Goal: Task Accomplishment & Management: Manage account settings

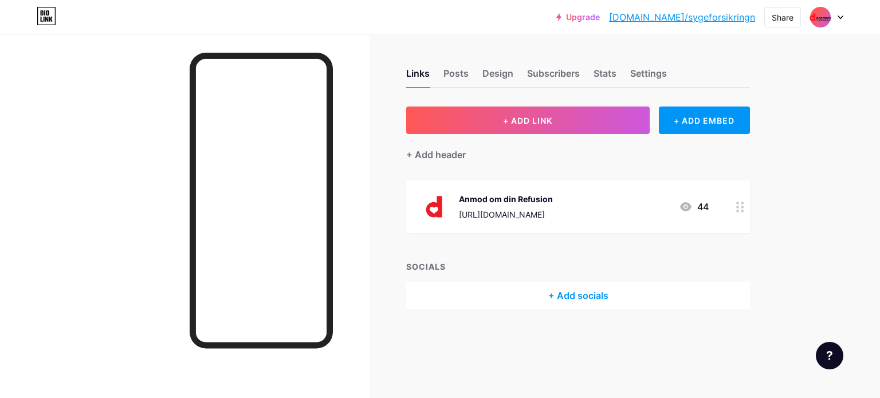
click at [835, 15] on div at bounding box center [826, 17] width 33 height 21
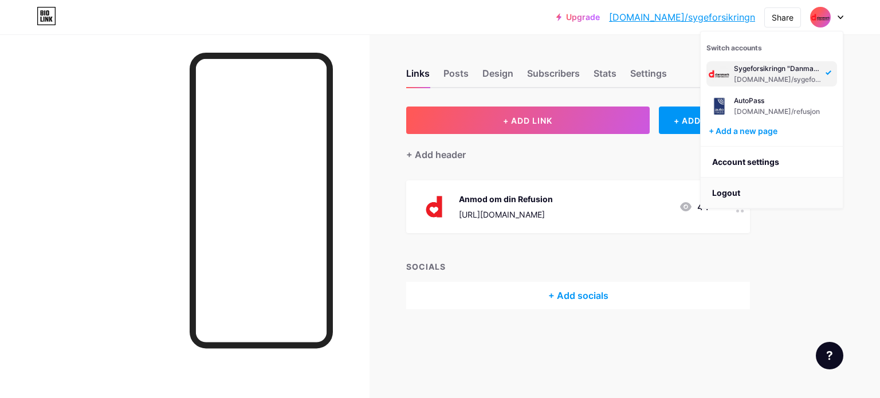
click at [731, 190] on li "Logout" at bounding box center [771, 193] width 142 height 31
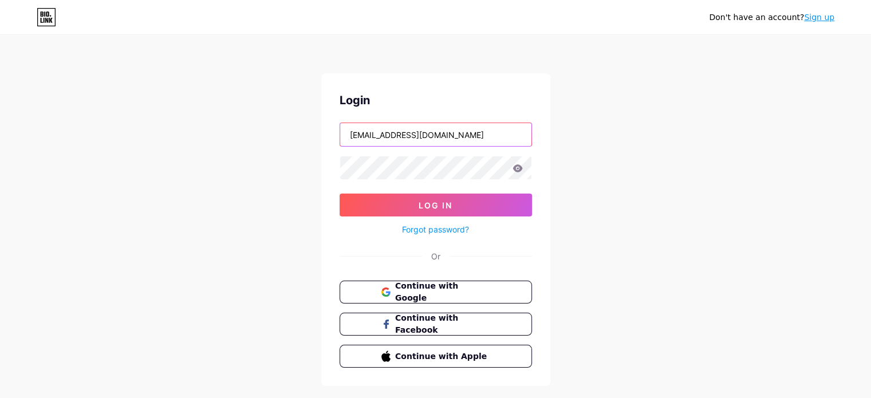
click at [414, 135] on input "[EMAIL_ADDRESS][DOMAIN_NAME]" at bounding box center [435, 134] width 191 height 23
paste input "[EMAIL_ADDRESS][DOMAIN_NAME]"
type input "[EMAIL_ADDRESS][DOMAIN_NAME]"
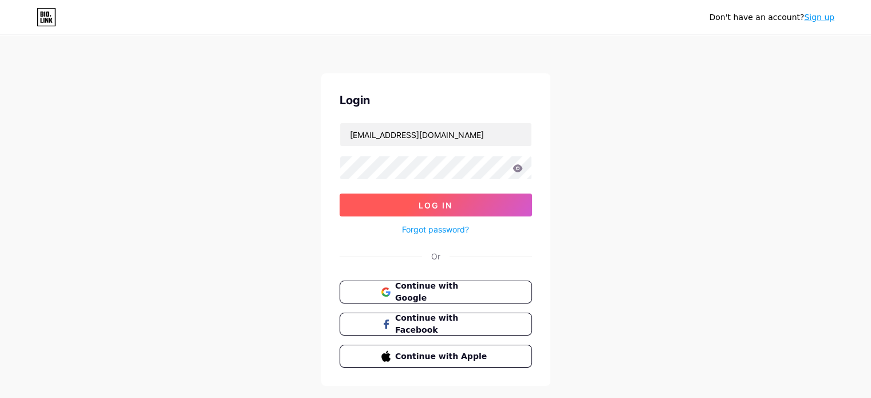
click at [366, 206] on button "Log In" at bounding box center [436, 205] width 192 height 23
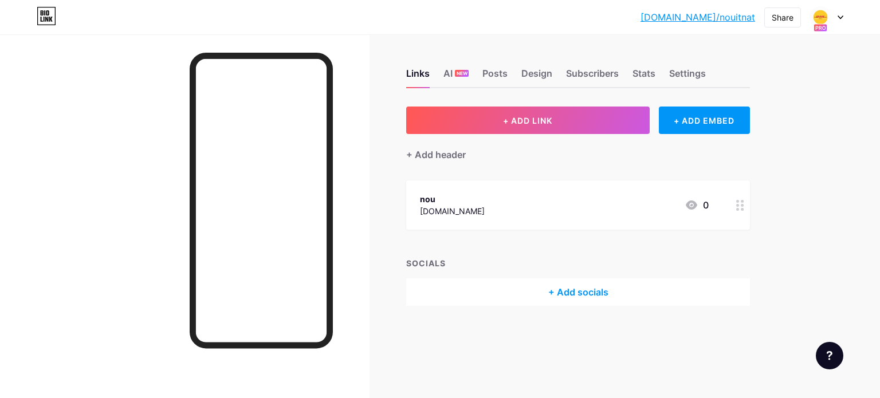
click at [740, 208] on icon at bounding box center [740, 205] width 8 height 11
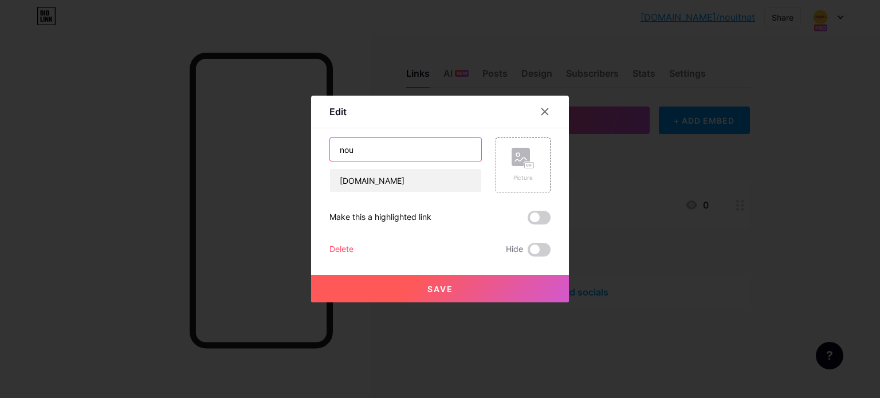
click at [358, 138] on input "nou" at bounding box center [405, 149] width 151 height 23
paste input "Please Continue"
type input "Please Continue"
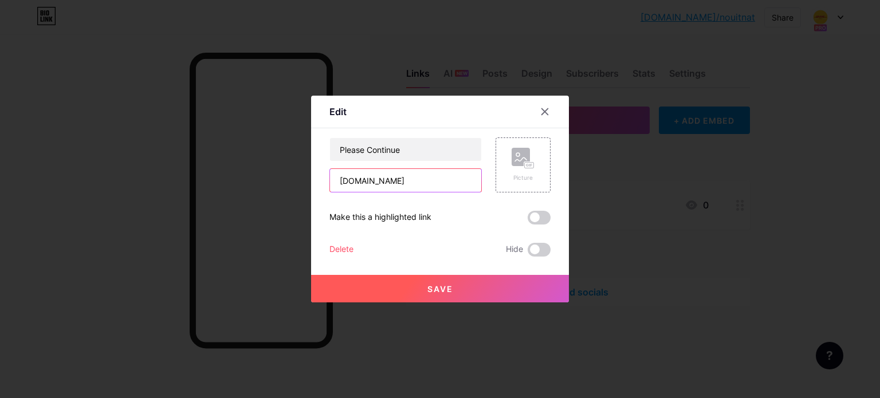
click at [431, 180] on input "[DOMAIN_NAME]" at bounding box center [405, 180] width 151 height 23
click at [451, 288] on span "Save" at bounding box center [440, 289] width 26 height 10
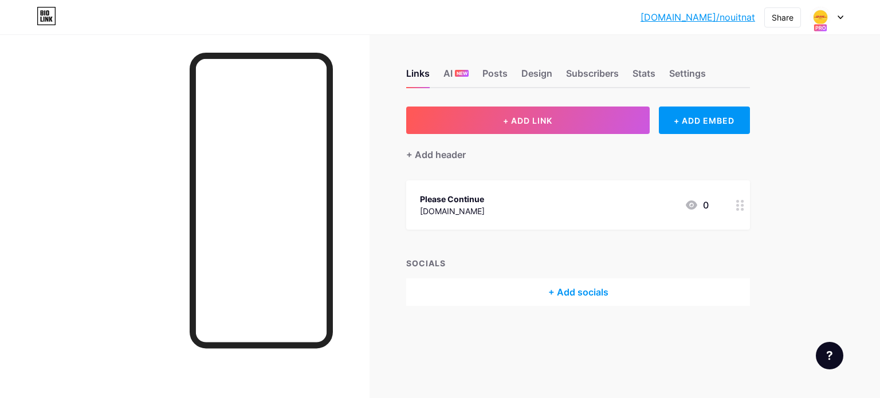
click at [736, 204] on icon at bounding box center [740, 205] width 8 height 11
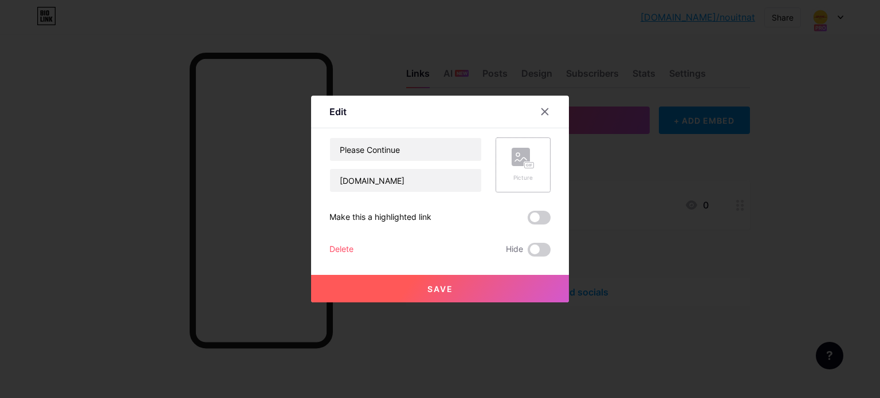
click at [503, 154] on div "Picture" at bounding box center [522, 164] width 55 height 55
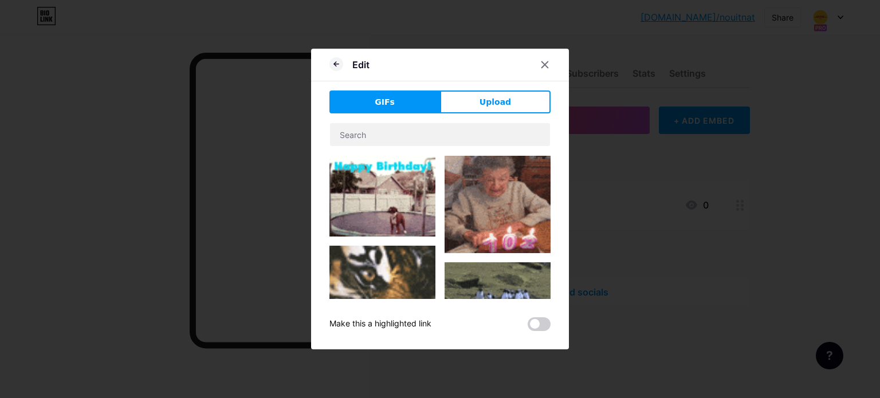
click at [458, 115] on div "GIFs Upload Content YouTube Play YouTube video without leaving your page. ADD V…" at bounding box center [439, 210] width 221 height 241
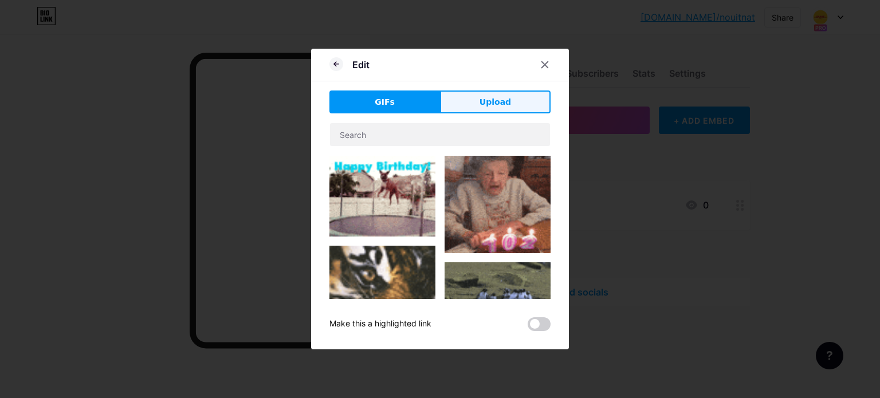
click at [466, 108] on button "Upload" at bounding box center [495, 101] width 111 height 23
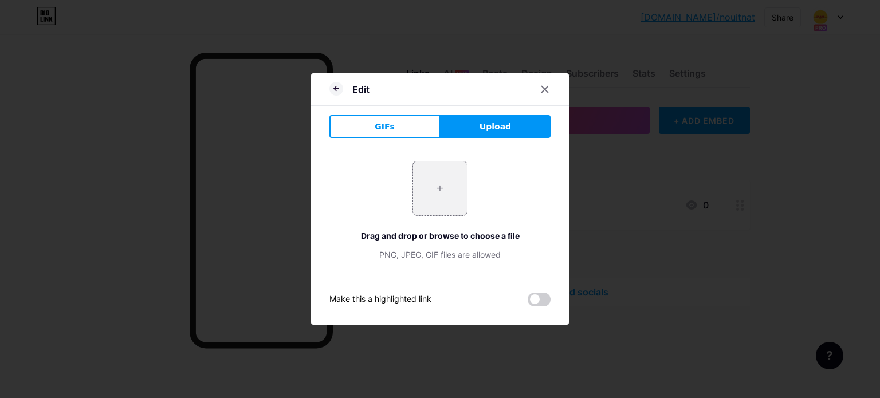
click at [495, 121] on span "Upload" at bounding box center [494, 127] width 31 height 12
click at [444, 184] on input "file" at bounding box center [440, 188] width 54 height 54
type input "C:\fakepath\OIP.jpeg"
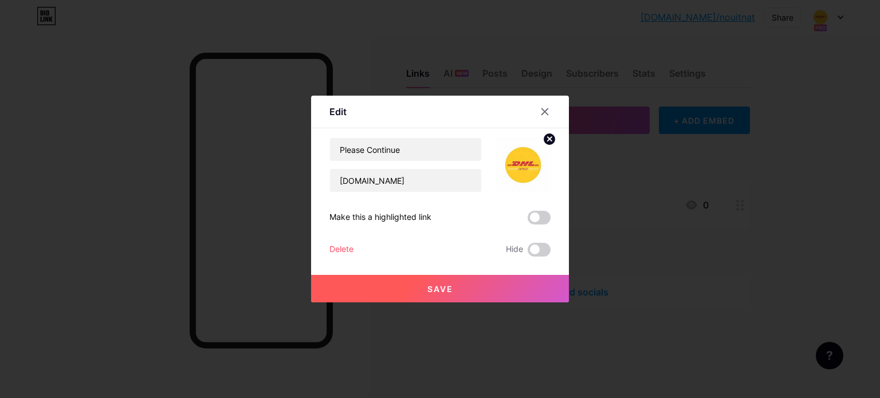
click at [425, 289] on button "Save" at bounding box center [440, 288] width 258 height 27
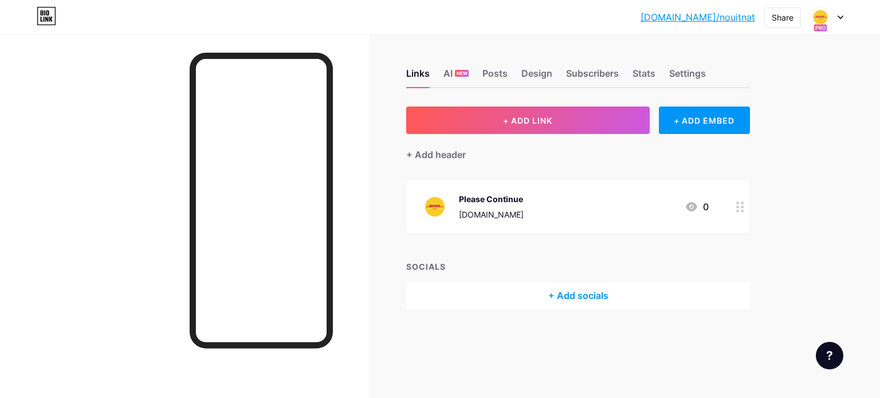
click at [519, 76] on div "Links AI NEW Posts Design Subscribers Stats Settings" at bounding box center [578, 68] width 344 height 40
click at [530, 74] on div "Design" at bounding box center [536, 76] width 31 height 21
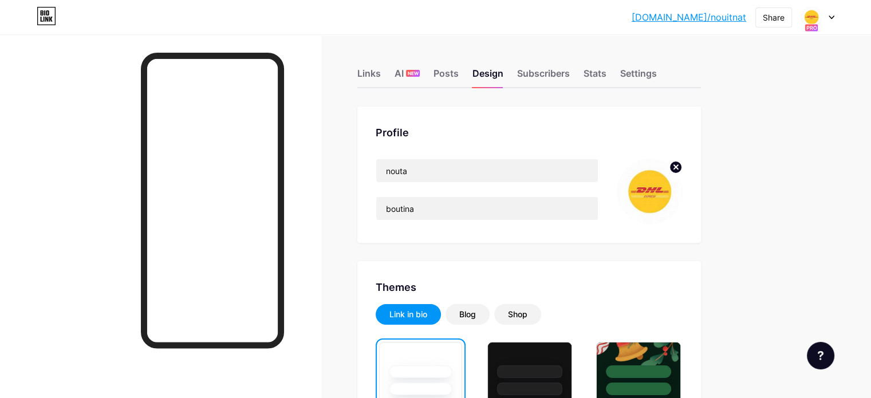
click at [682, 169] on circle at bounding box center [675, 167] width 13 height 13
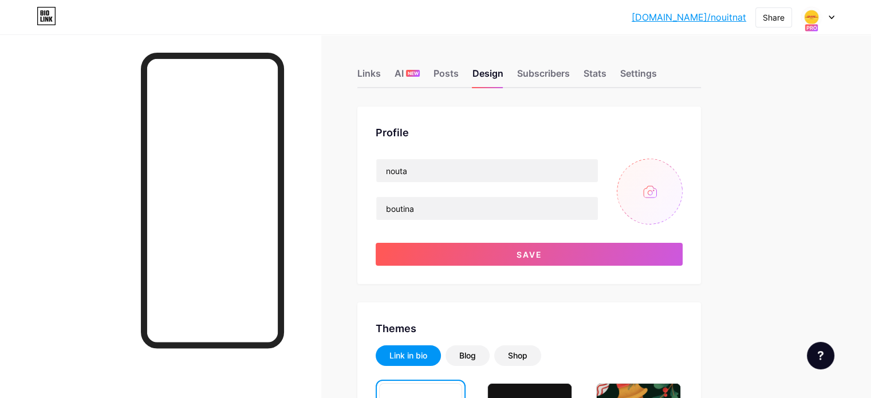
click at [683, 189] on input "file" at bounding box center [650, 192] width 66 height 66
type input "C:\fakepath\images.png"
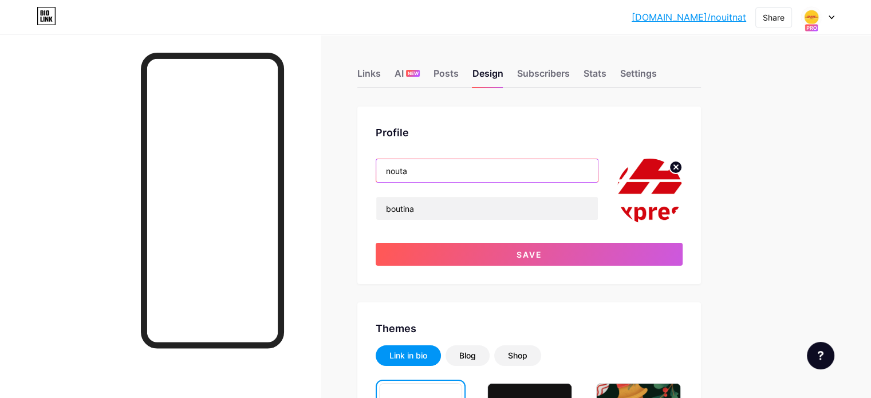
click at [485, 160] on input "nouta" at bounding box center [487, 170] width 222 height 23
paste input "Please Continue"
paste input "DHL Express"
type input "DHL Express"
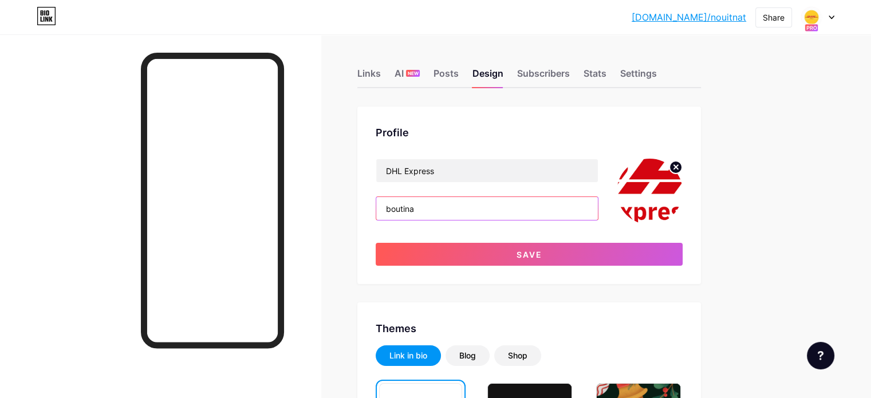
click at [482, 207] on input "boutina" at bounding box center [487, 208] width 222 height 23
paste input "Please provide your full delivery address and pay the shipping fee (€3.99). If …"
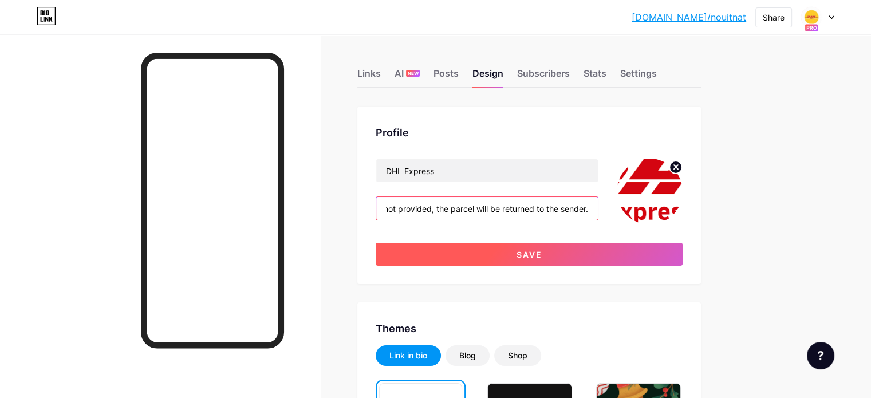
type input "Please provide your full delivery address and pay the shipping fee (€3.99). If …"
click at [506, 247] on button "Save" at bounding box center [529, 254] width 307 height 23
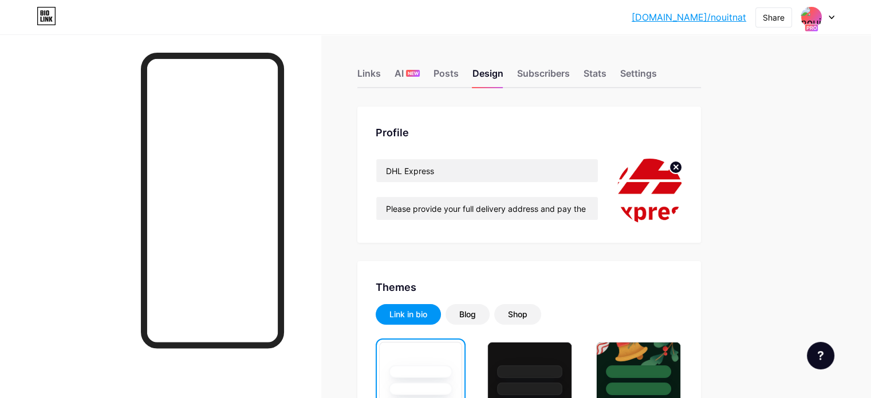
click at [734, 18] on link "[DOMAIN_NAME]/nouitnat" at bounding box center [689, 17] width 115 height 14
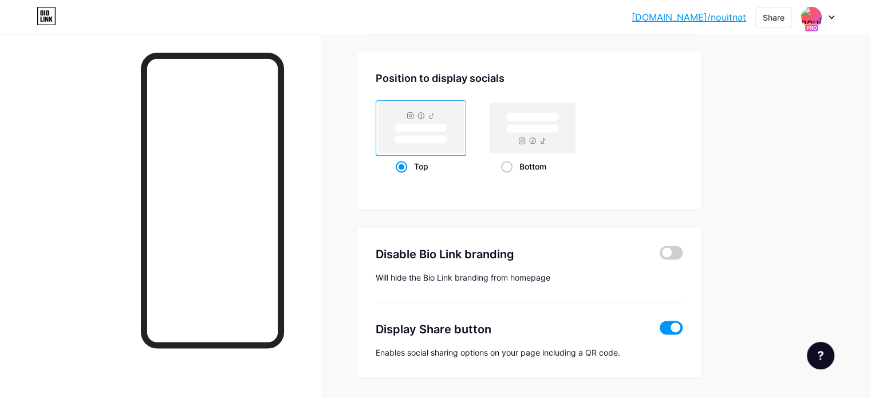
scroll to position [1546, 0]
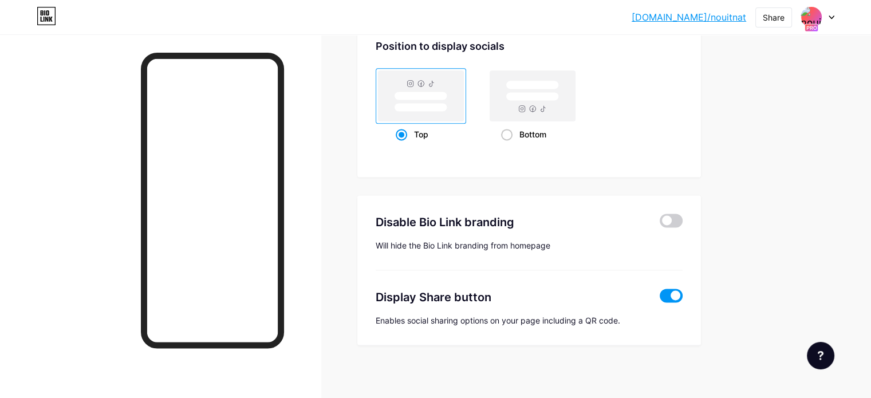
click at [683, 208] on div "Disable Bio Link branding Will hide the Bio Link branding from homepage" at bounding box center [529, 232] width 307 height 75
click at [683, 214] on span at bounding box center [671, 221] width 23 height 14
click at [660, 223] on input "checkbox" at bounding box center [660, 223] width 0 height 0
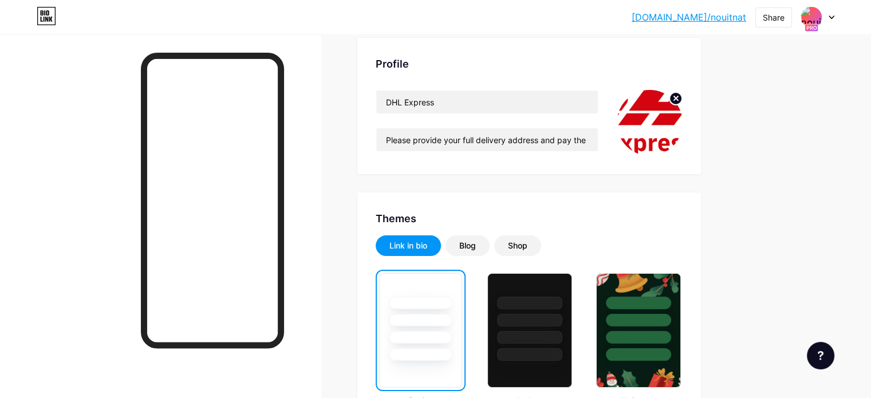
scroll to position [0, 0]
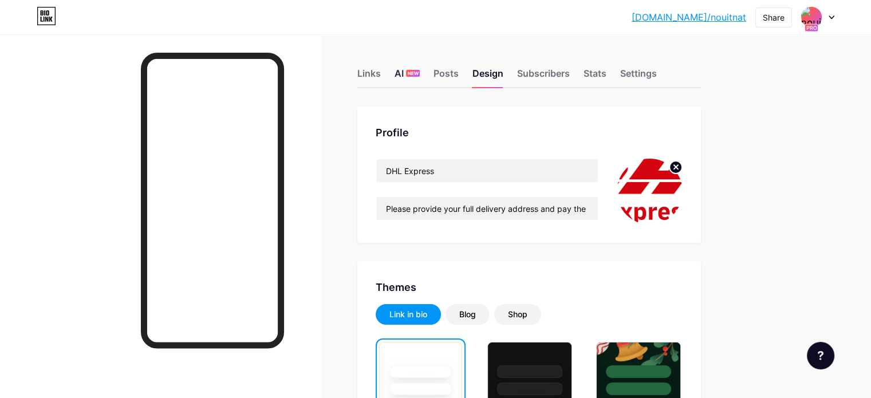
click at [420, 74] on div "AI NEW" at bounding box center [407, 76] width 25 height 21
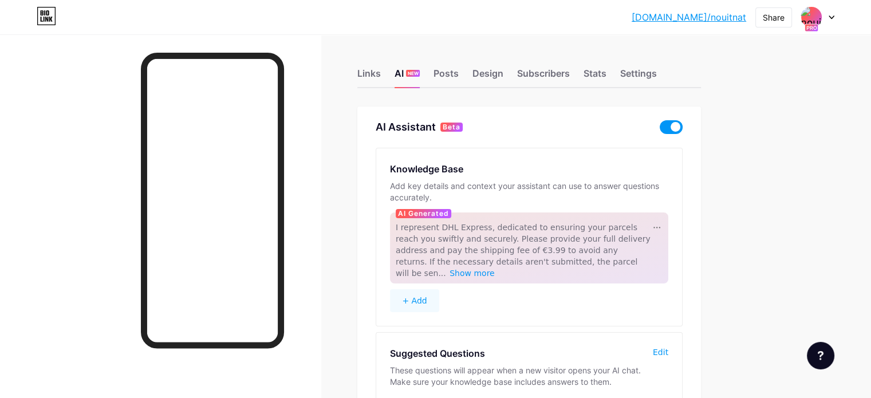
click at [683, 130] on span at bounding box center [671, 127] width 23 height 14
click at [660, 130] on input "checkbox" at bounding box center [660, 130] width 0 height 0
click at [503, 78] on div "Design" at bounding box center [487, 76] width 31 height 21
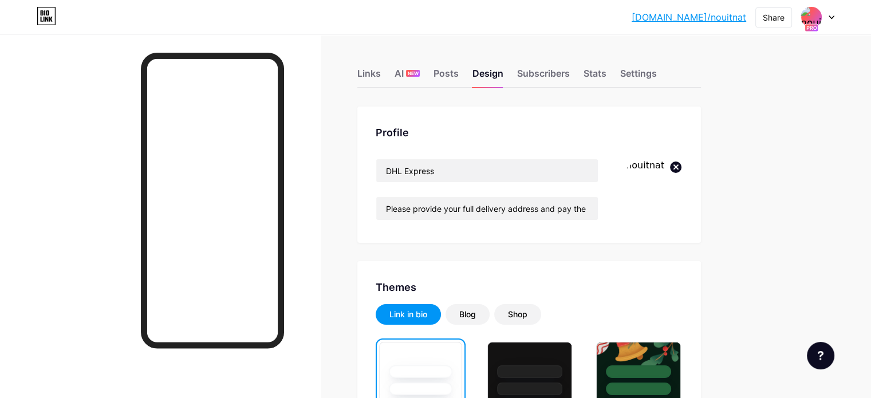
click at [678, 166] on icon at bounding box center [676, 167] width 4 height 4
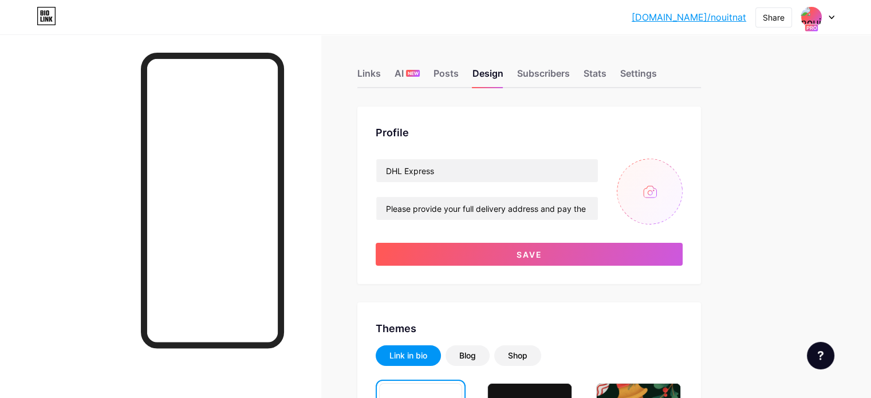
click at [683, 190] on input "file" at bounding box center [650, 192] width 66 height 66
type input "C:\fakepath\OIP.jpeg"
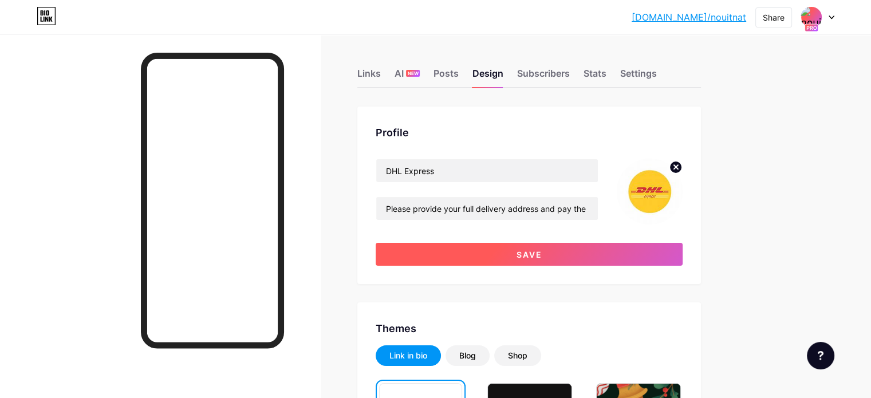
click at [554, 255] on button "Save" at bounding box center [529, 254] width 307 height 23
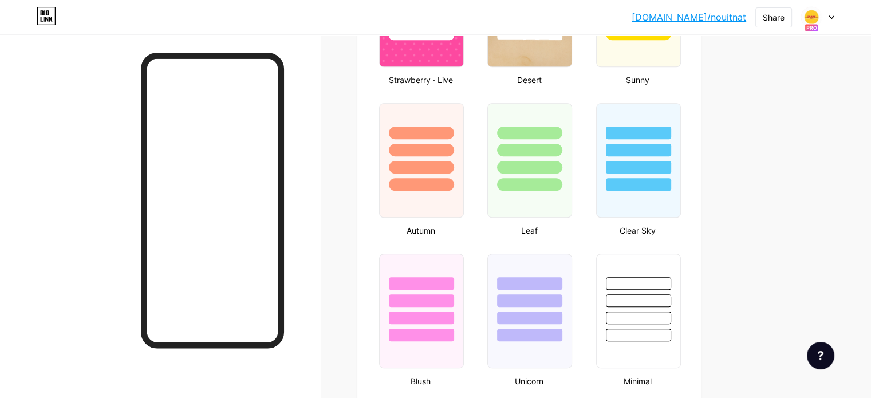
scroll to position [1165, 0]
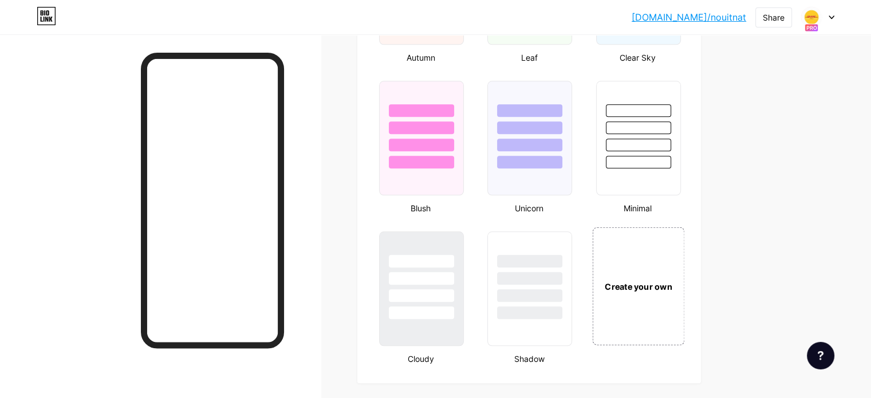
click at [684, 240] on div "Create your own" at bounding box center [638, 286] width 92 height 118
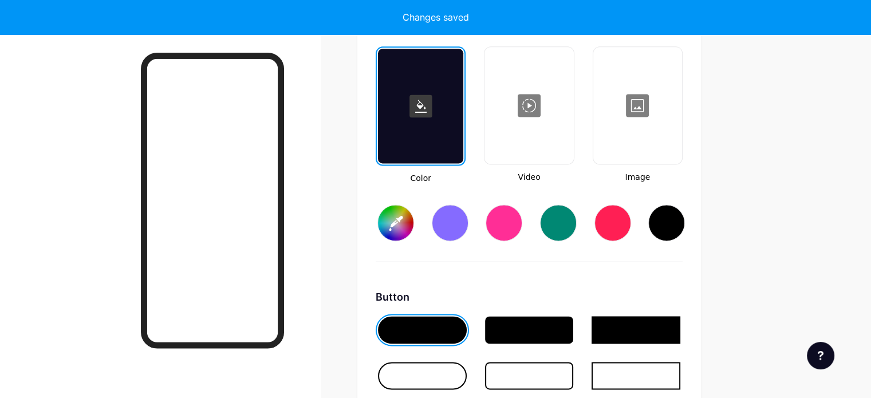
scroll to position [1568, 0]
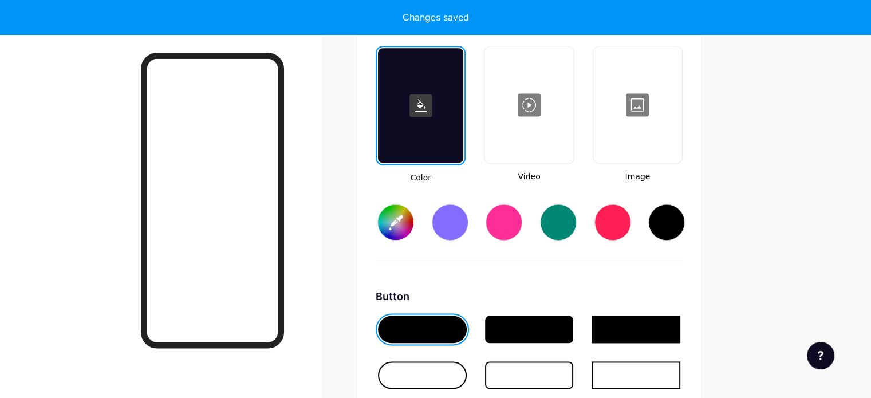
type input "#ffffff"
type input "#000000"
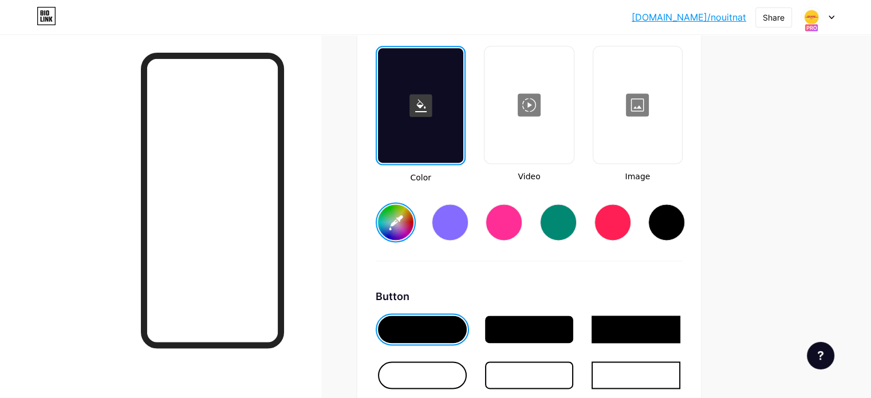
click at [460, 325] on div at bounding box center [422, 329] width 89 height 27
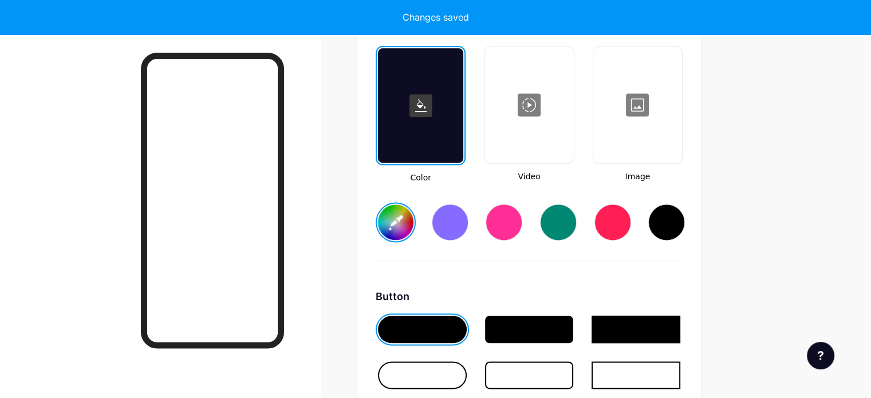
scroll to position [1663, 0]
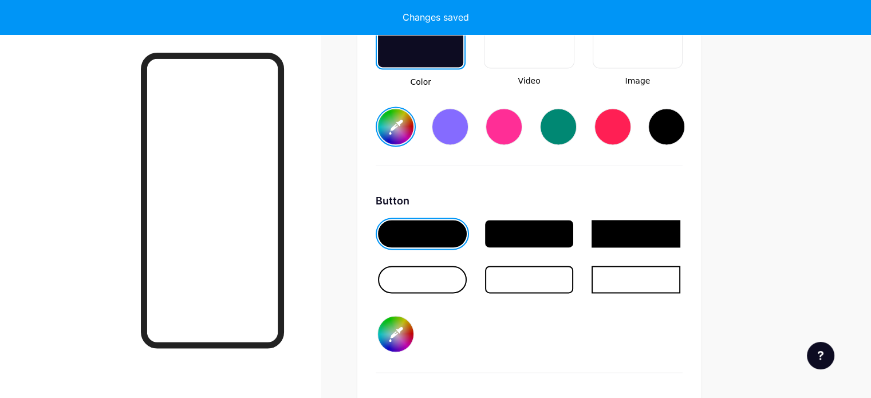
click at [413, 331] on input "#000000" at bounding box center [396, 334] width 36 height 36
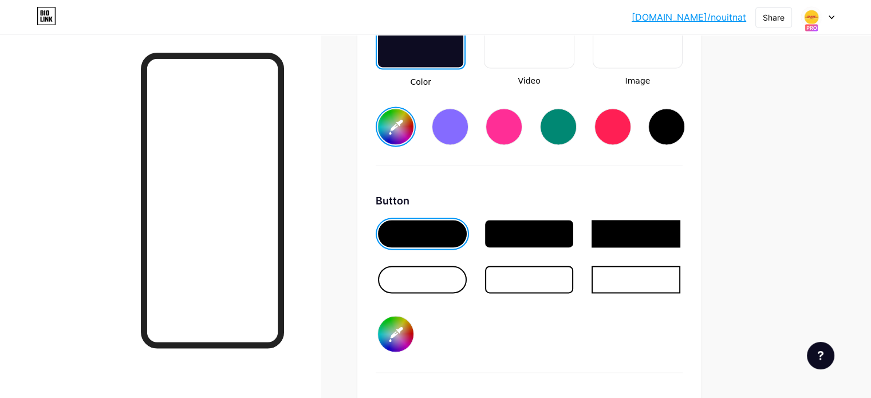
type input "#ffffff"
type input "#a50909"
type input "#ffffff"
type input "#a60808"
type input "#ffffff"
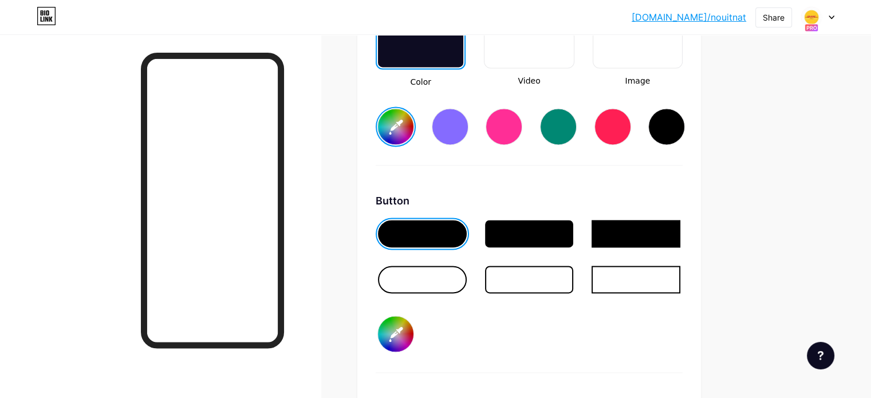
type input "#a80b0b"
type input "#ffffff"
type input "#ac0c0c"
type input "#ffffff"
type input "#b00c0c"
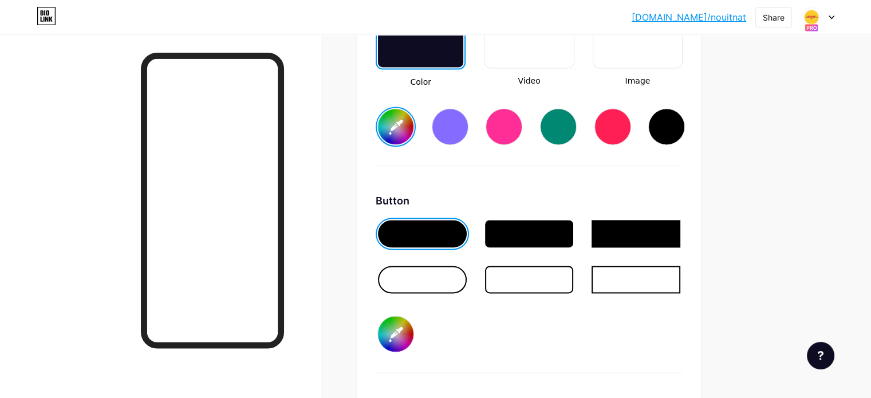
type input "#ffffff"
type input "#b50d0d"
type input "#ffffff"
type input "#ba0d0d"
type input "#ffffff"
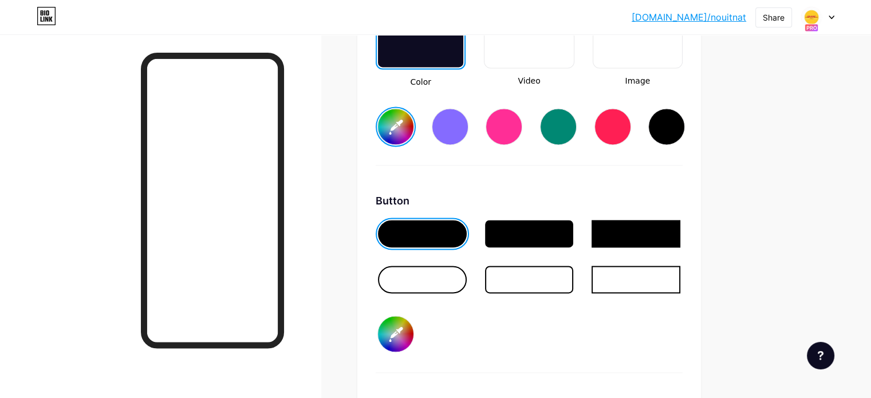
type input "#be0e0e"
type input "#ffffff"
type input "#c11010"
type input "#ffffff"
type input "#c01111"
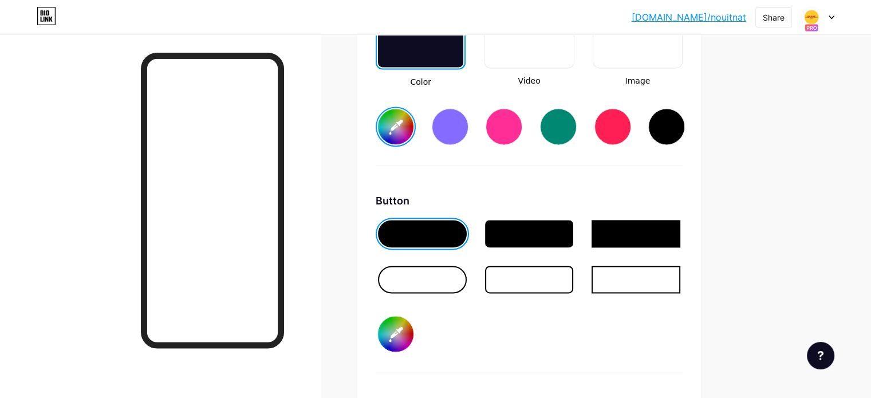
type input "#ffffff"
type input "#c41212"
type input "#ffffff"
type input "#c21414"
type input "#ffffff"
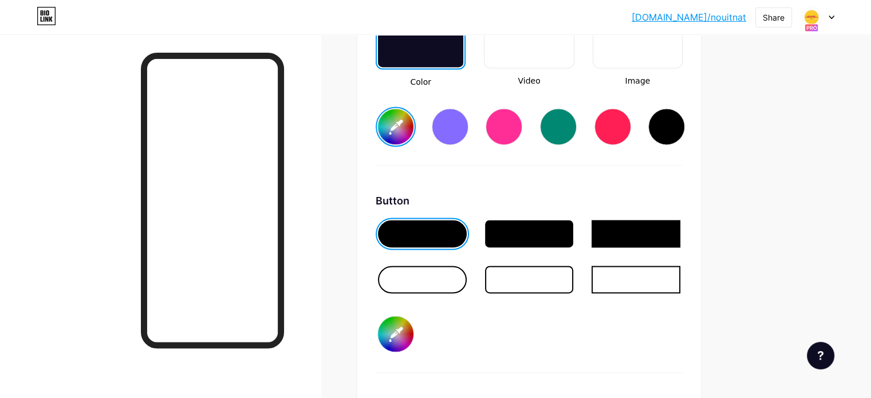
type input "#c81414"
type input "#ffffff"
type input "#cb1515"
type input "#ffffff"
type input "#d01616"
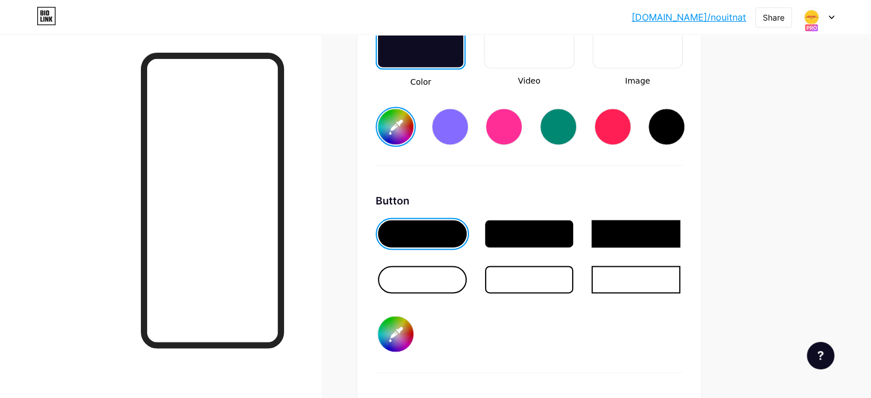
type input "#ffffff"
type input "#d11515"
type input "#ffffff"
type input "#d41616"
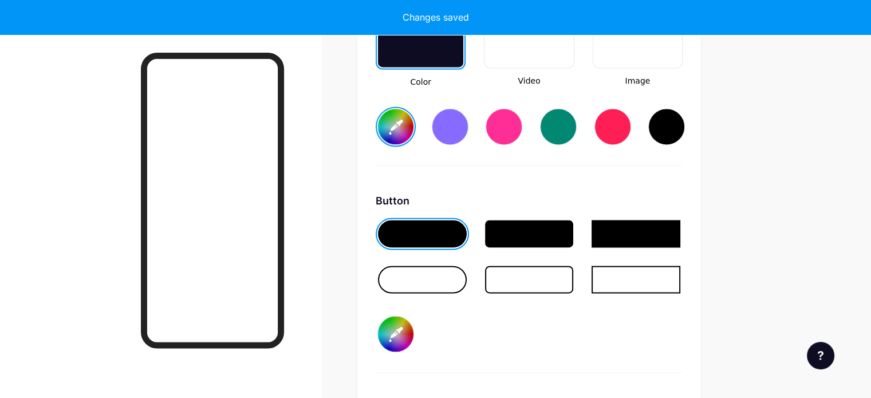
type input "#ffffff"
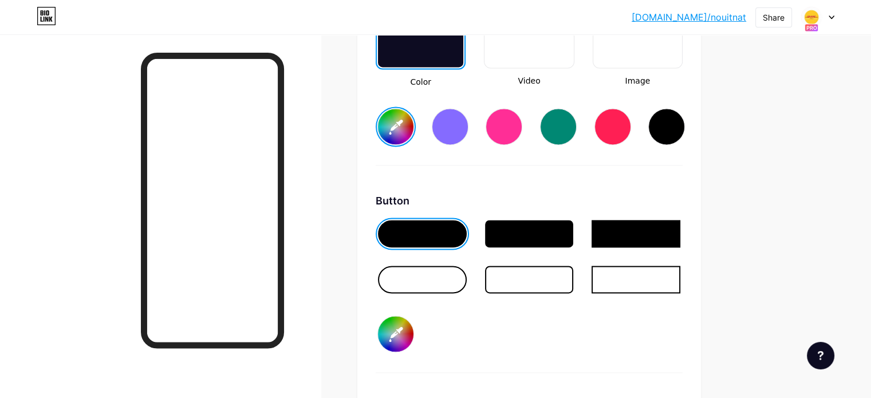
type input "#d41616"
click at [410, 270] on div "Background Color Video Image #ffffff Button #d41616 Font Inter Poppins EB Garam…" at bounding box center [529, 260] width 344 height 715
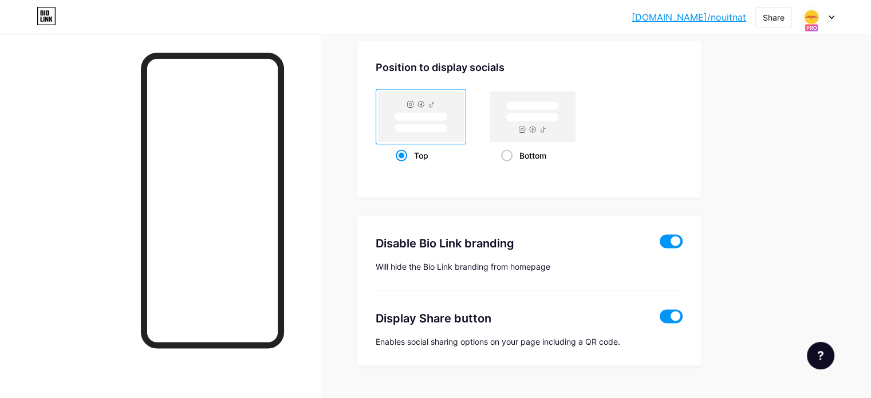
scroll to position [2279, 0]
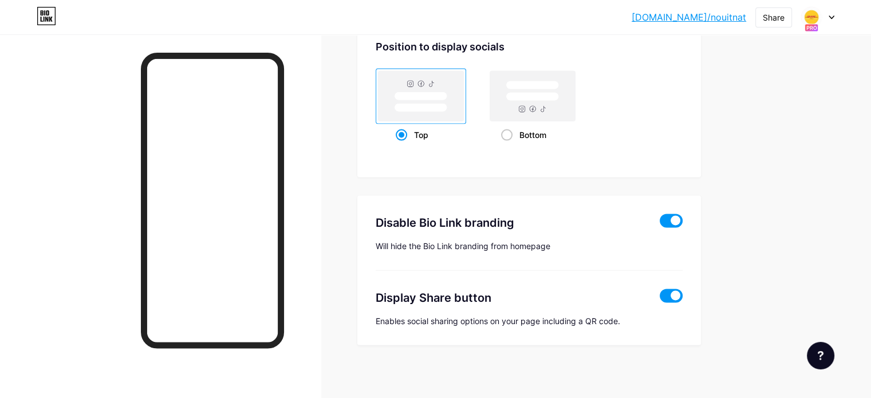
click at [683, 292] on span at bounding box center [671, 296] width 23 height 14
click at [660, 299] on input "checkbox" at bounding box center [660, 299] width 0 height 0
type input "#ffffff"
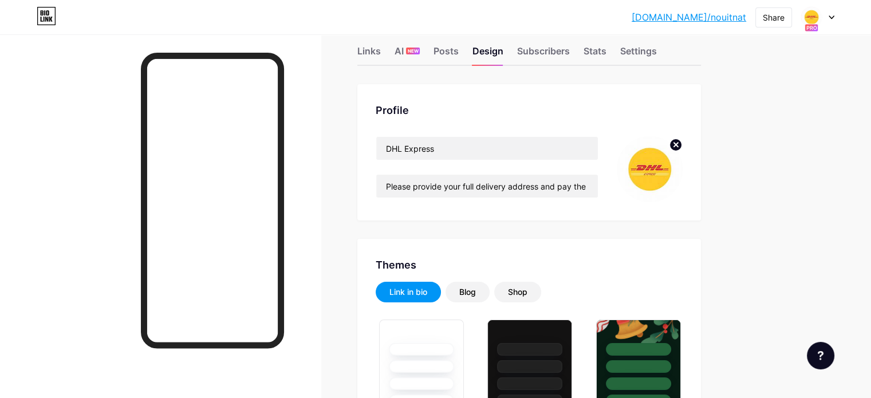
scroll to position [0, 0]
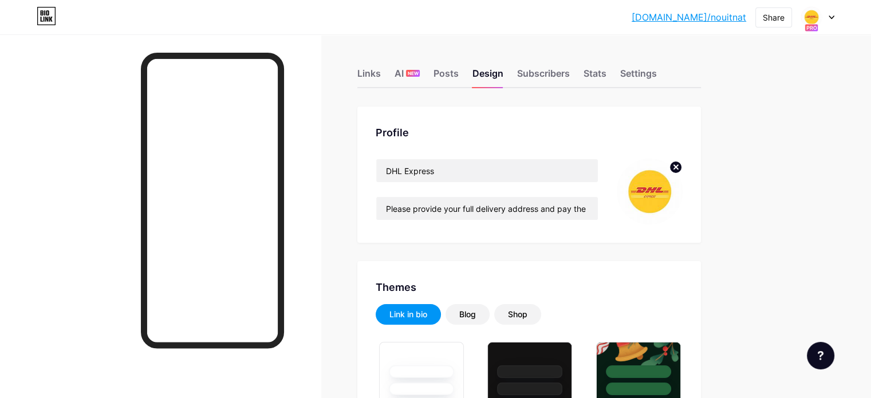
click at [831, 20] on div at bounding box center [817, 17] width 33 height 21
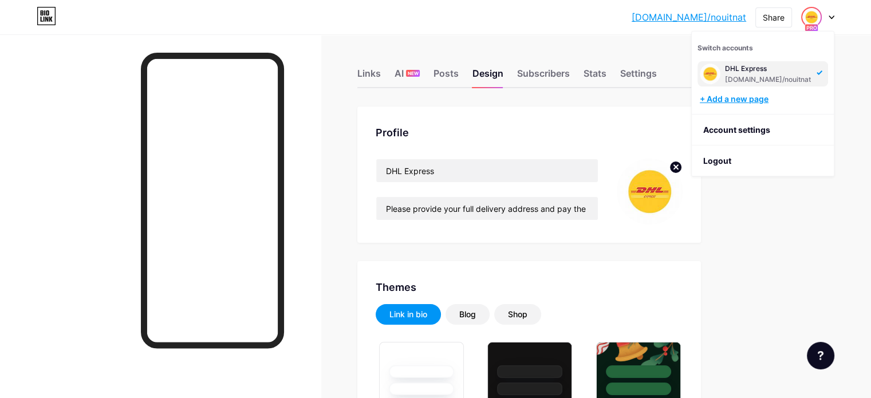
click at [740, 96] on div "+ Add a new page" at bounding box center [764, 98] width 128 height 11
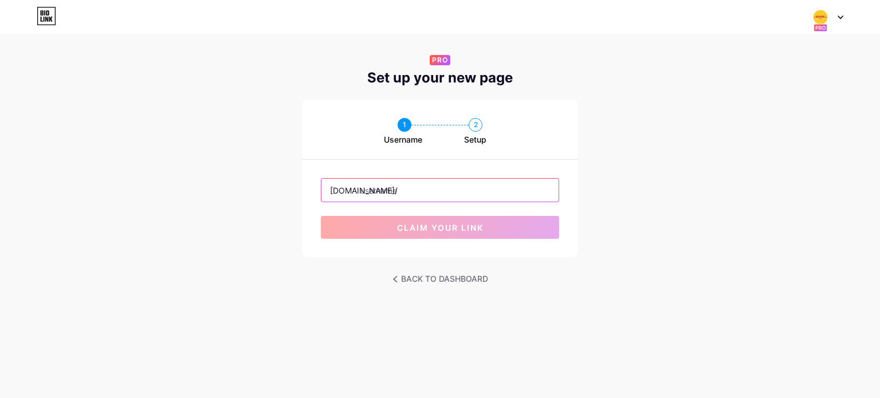
click at [455, 187] on input "text" at bounding box center [439, 190] width 237 height 23
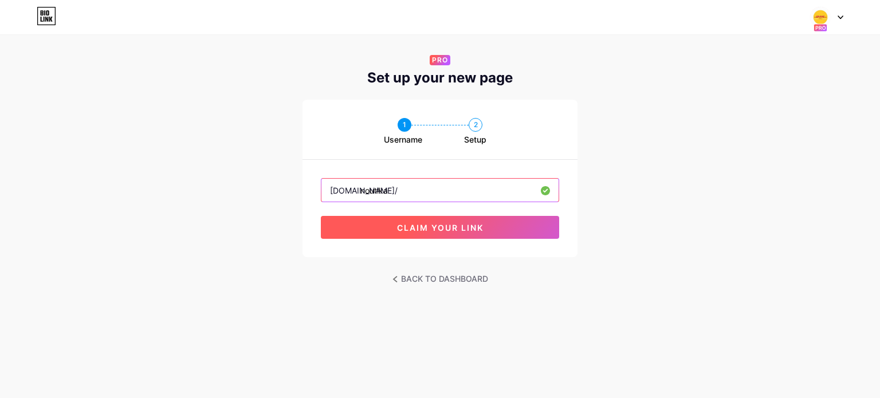
type input "noutika"
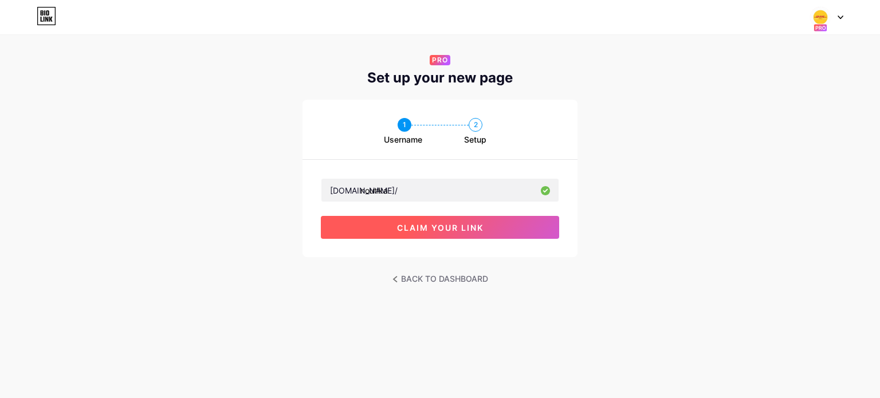
click at [445, 223] on span "claim your link" at bounding box center [440, 228] width 86 height 10
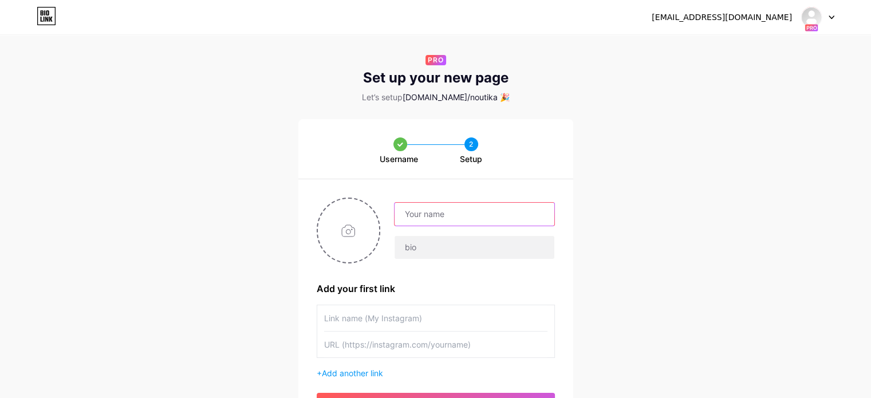
click at [445, 222] on input "text" at bounding box center [474, 214] width 159 height 23
type input "ss"
click at [439, 242] on input "text" at bounding box center [474, 247] width 159 height 23
type input "sss"
click at [427, 305] on div at bounding box center [436, 331] width 238 height 53
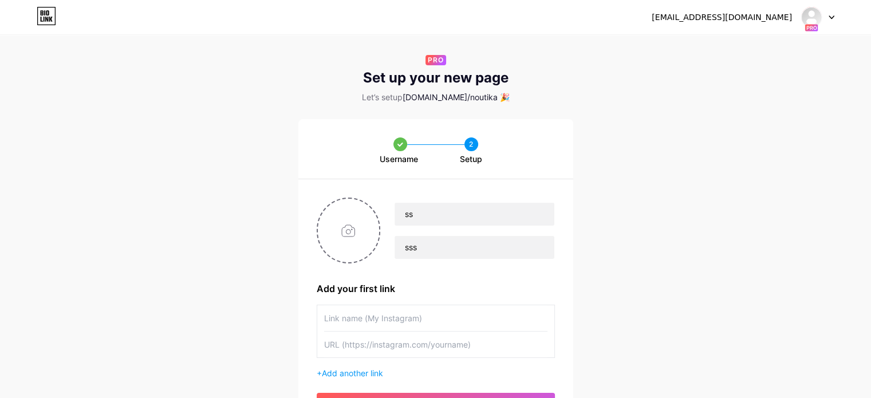
click at [420, 323] on input "text" at bounding box center [435, 318] width 223 height 26
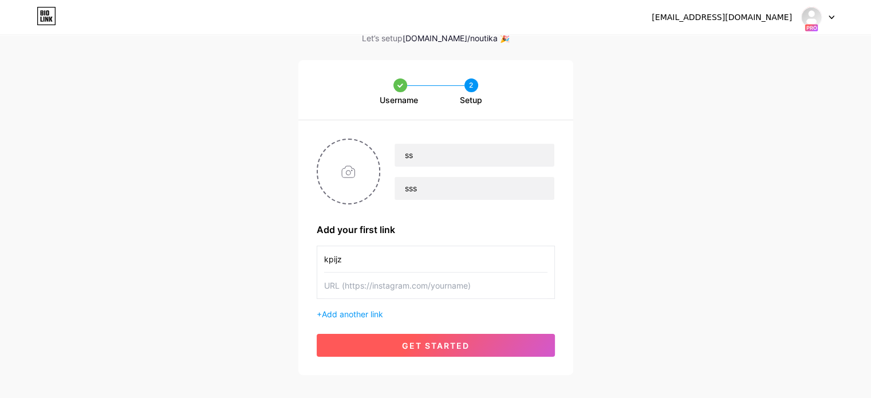
scroll to position [81, 0]
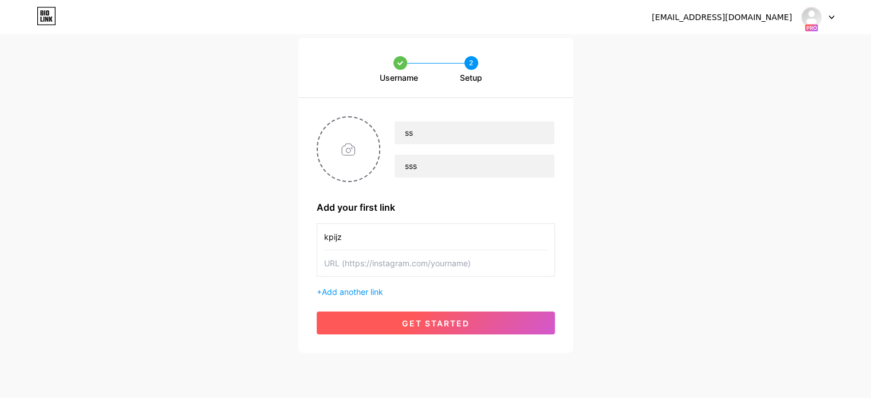
type input "kpijz"
click at [447, 325] on span "get started" at bounding box center [436, 323] width 68 height 10
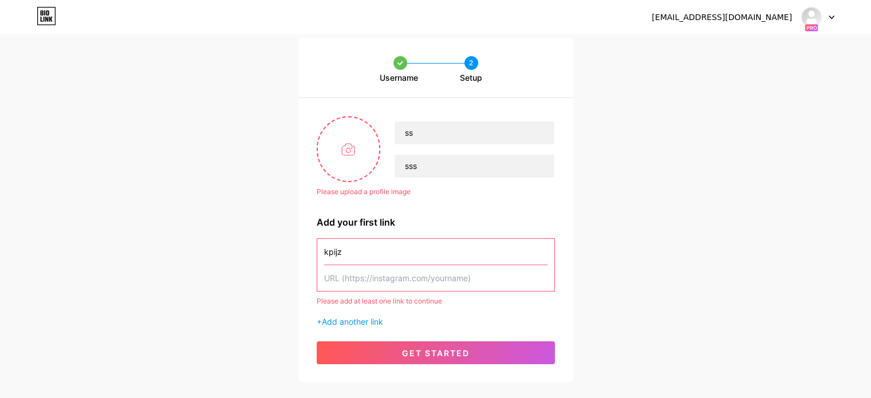
click at [431, 273] on input "text" at bounding box center [435, 278] width 223 height 26
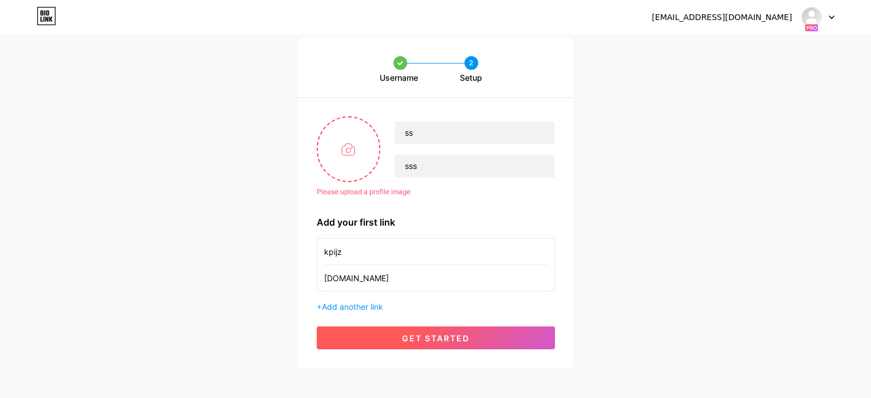
click at [446, 334] on span "get started" at bounding box center [436, 338] width 68 height 10
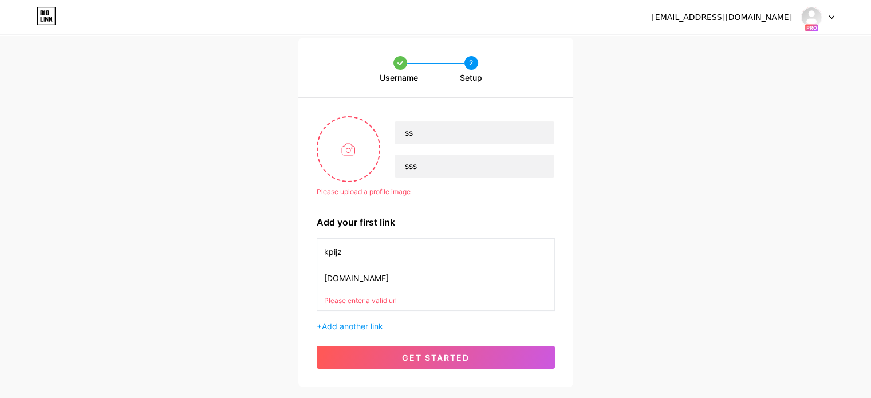
click at [399, 276] on input "[DOMAIN_NAME]" at bounding box center [435, 278] width 223 height 26
click at [325, 274] on input "[DOMAIN_NAME]" at bounding box center [435, 278] width 223 height 26
drag, startPoint x: 348, startPoint y: 275, endPoint x: 428, endPoint y: 275, distance: 80.2
click at [428, 275] on input "[DOMAIN_NAME]" at bounding box center [435, 278] width 223 height 26
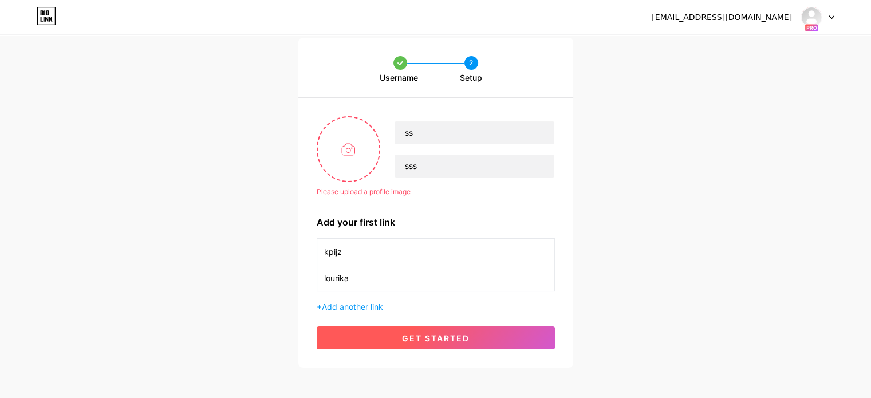
click at [456, 332] on button "get started" at bounding box center [436, 337] width 238 height 23
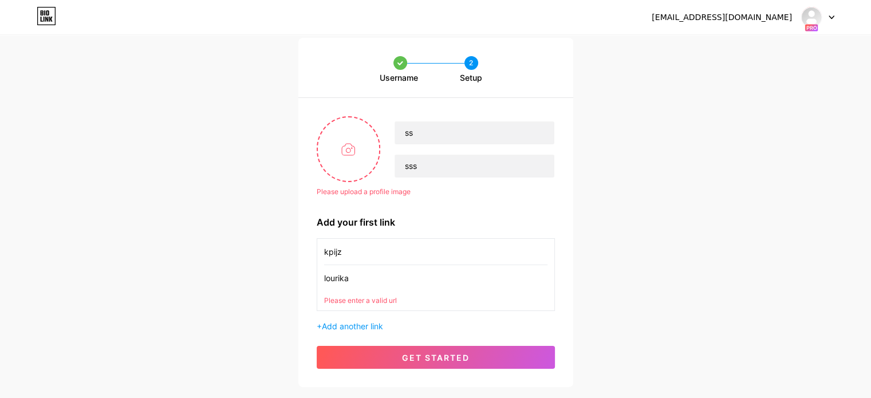
click at [373, 286] on input "lourika" at bounding box center [435, 278] width 223 height 26
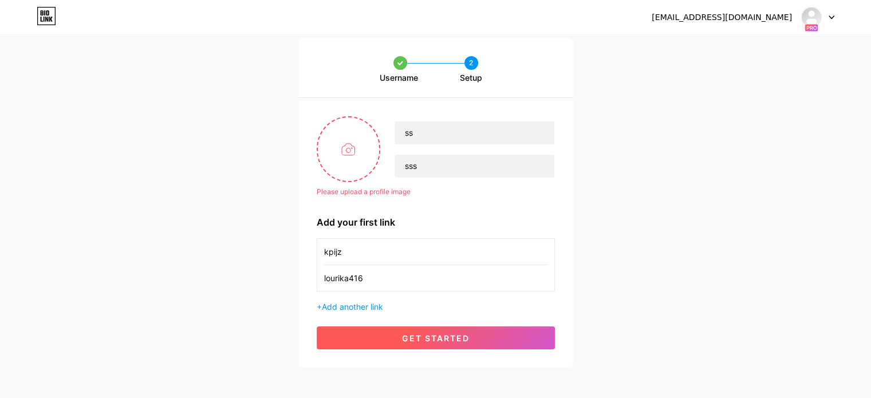
type input "lourika416"
click at [399, 332] on button "get started" at bounding box center [436, 337] width 238 height 23
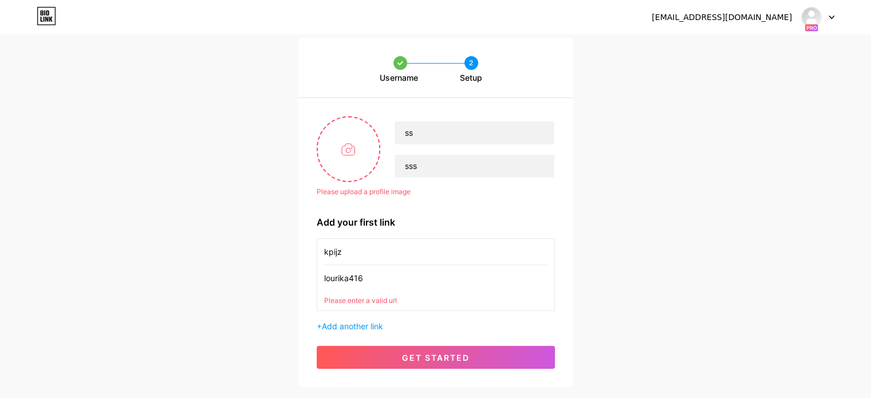
click at [346, 278] on input "lourika416" at bounding box center [435, 278] width 223 height 26
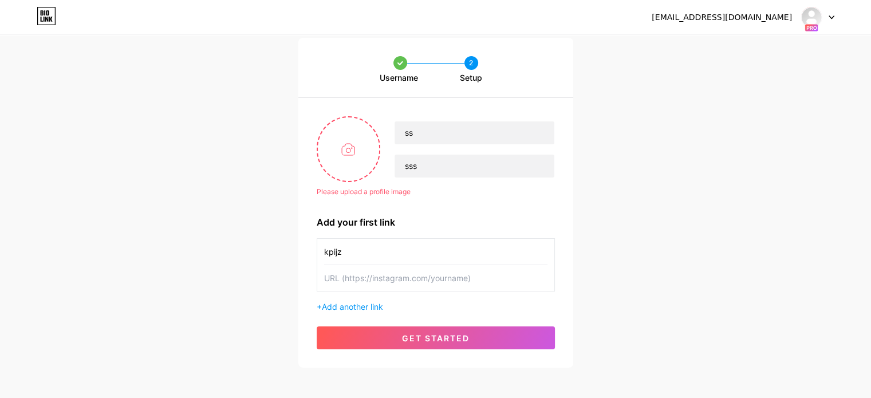
paste input "https://"
type input "[URL][DOMAIN_NAME]"
click at [411, 324] on div "Please upload a profile image ss sss Please upload a profile image Add your fir…" at bounding box center [435, 233] width 275 height 270
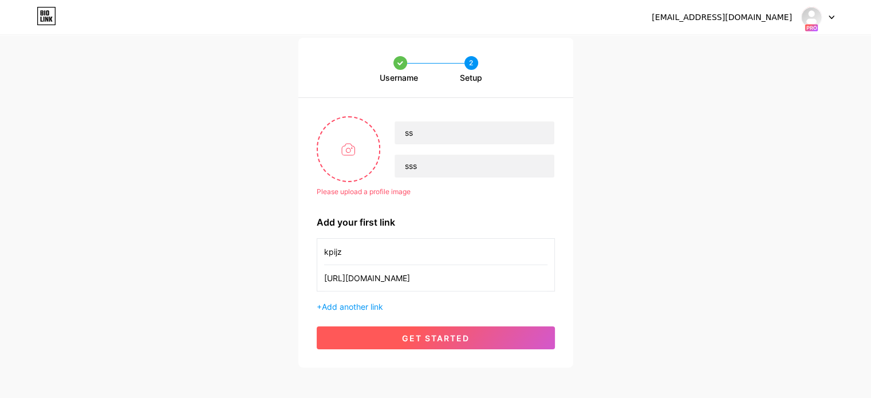
click at [417, 332] on button "get started" at bounding box center [436, 337] width 238 height 23
click at [428, 334] on span "get started" at bounding box center [436, 338] width 68 height 10
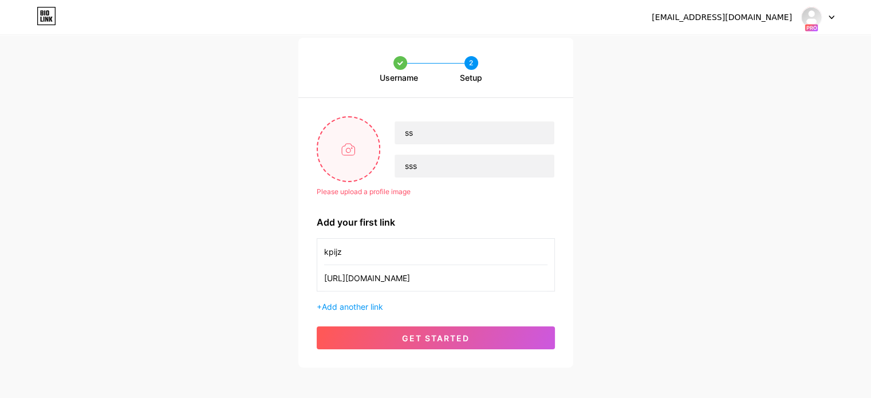
click at [339, 143] on input "file" at bounding box center [349, 149] width 62 height 64
type input "C:\fakepath\dhl-avion-2015-03-20.jpg"
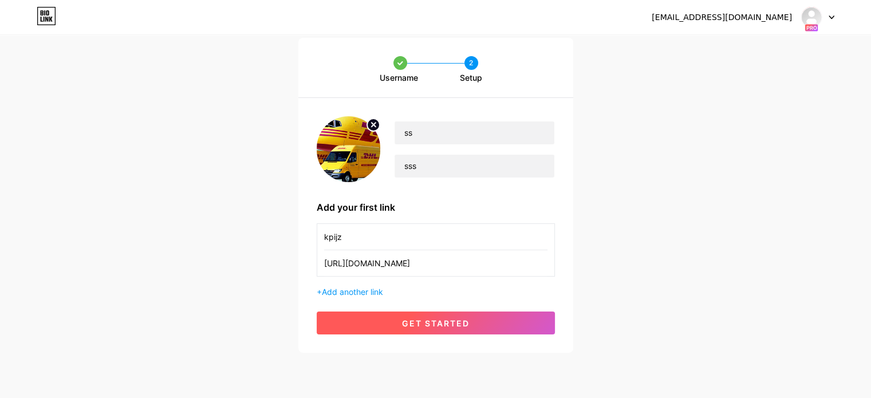
click at [454, 332] on button "get started" at bounding box center [436, 323] width 238 height 23
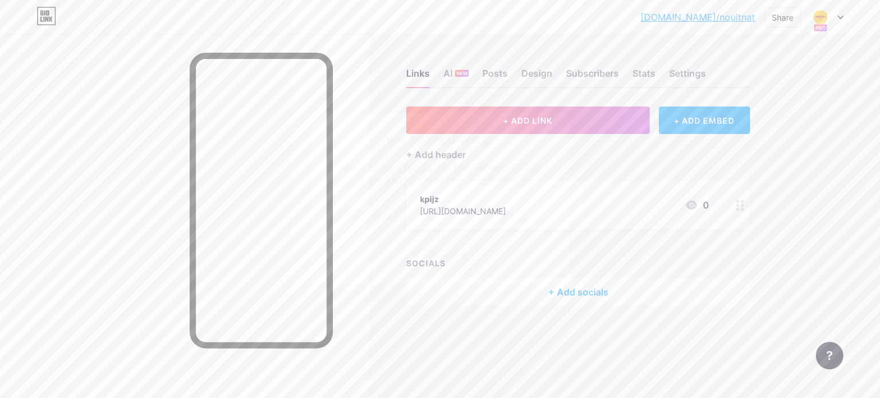
click at [879, 124] on div at bounding box center [440, 199] width 880 height 398
click at [834, 17] on div at bounding box center [826, 17] width 33 height 21
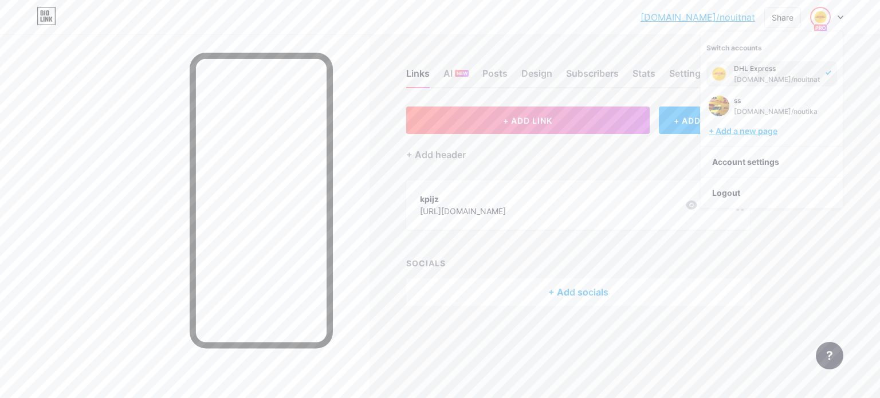
click at [741, 132] on div "+ Add a new page" at bounding box center [772, 130] width 128 height 11
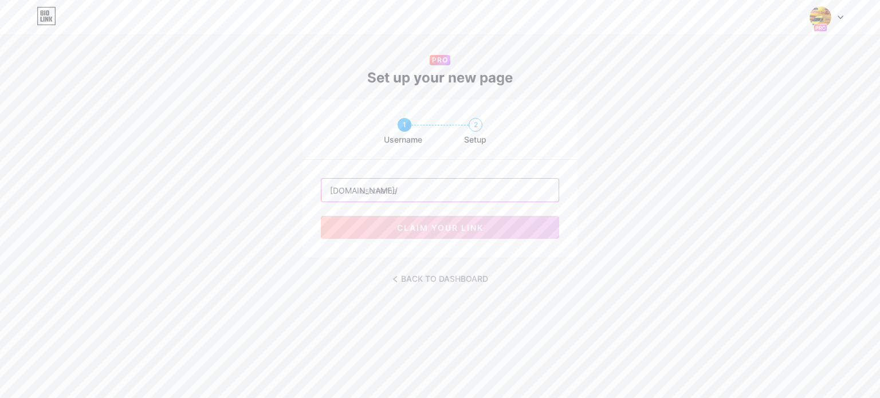
click at [442, 195] on input "text" at bounding box center [439, 190] width 237 height 23
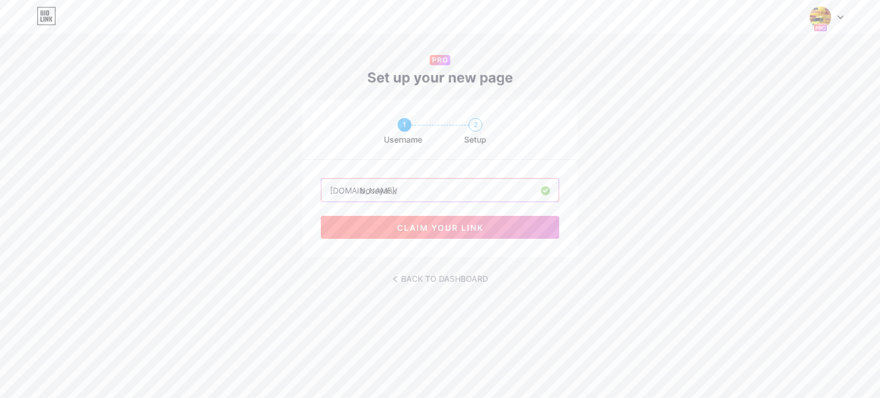
type input "boooyask"
click at [447, 226] on span "claim your link" at bounding box center [440, 228] width 86 height 10
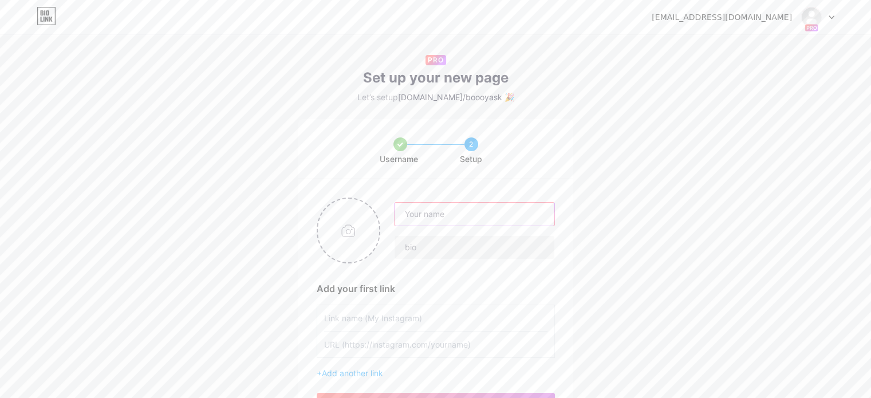
click at [428, 207] on input "text" at bounding box center [474, 214] width 159 height 23
type input "sff"
click at [415, 247] on input "text" at bounding box center [474, 247] width 159 height 23
type input "fqf"
click at [394, 319] on input "text" at bounding box center [435, 318] width 223 height 26
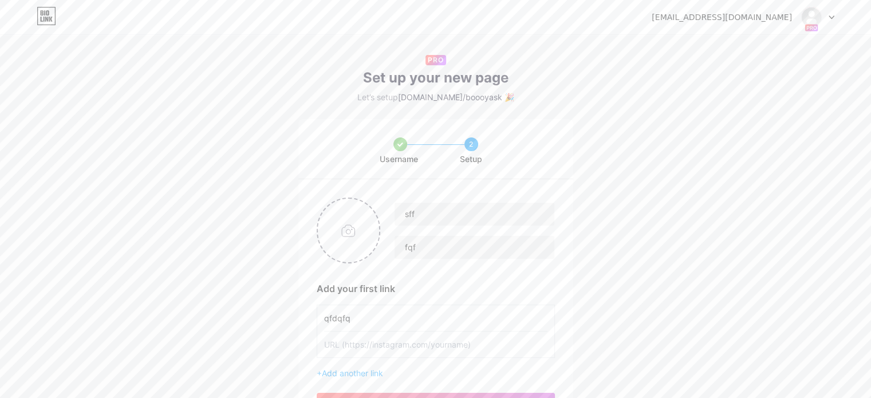
type input "qfdqfq"
click at [383, 341] on input "text" at bounding box center [435, 345] width 223 height 26
paste input "https://"
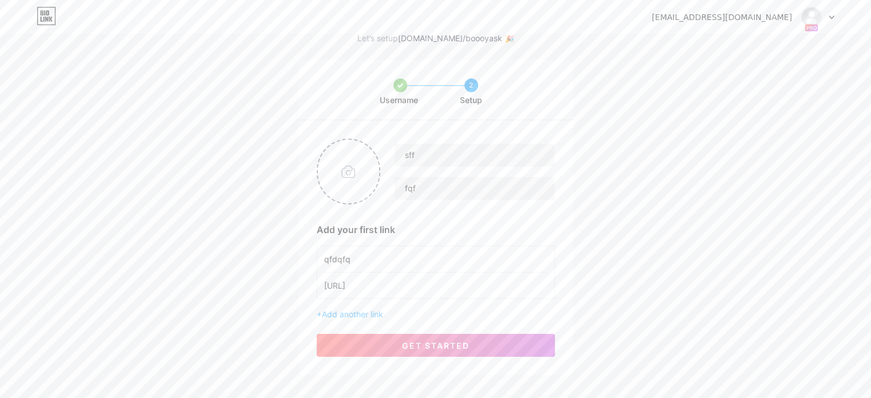
scroll to position [81, 0]
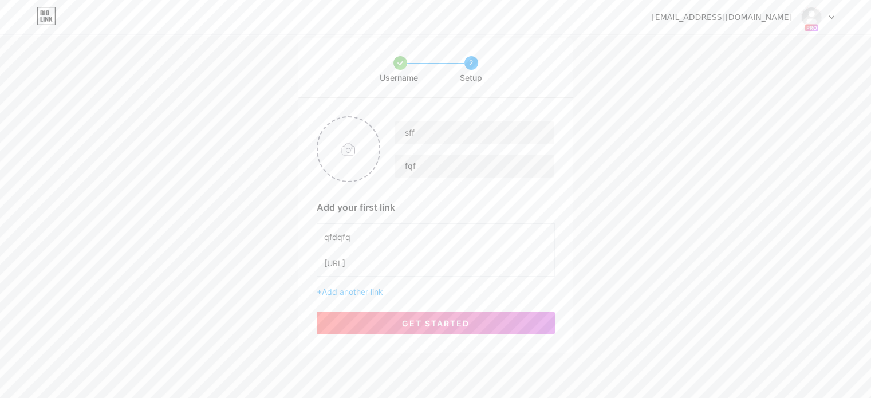
click at [446, 334] on div "sff fqf Add your first link qfdqfq [URL] + Add another link get started" at bounding box center [435, 225] width 275 height 255
click at [446, 324] on span "get started" at bounding box center [436, 323] width 68 height 10
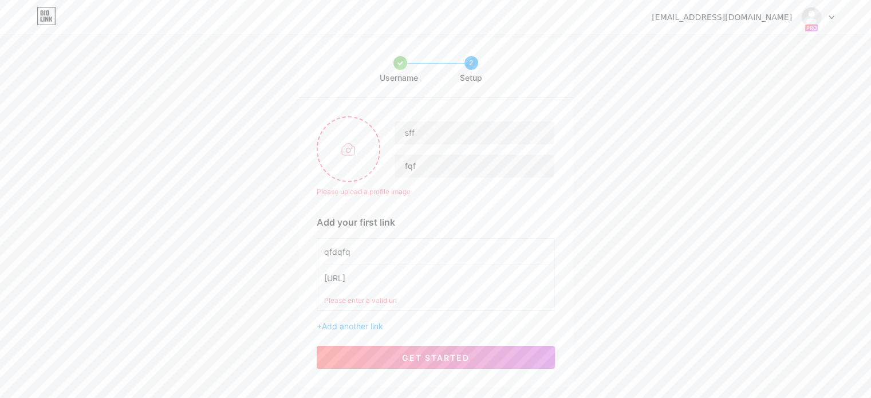
click at [410, 279] on input "[URL]" at bounding box center [435, 278] width 223 height 26
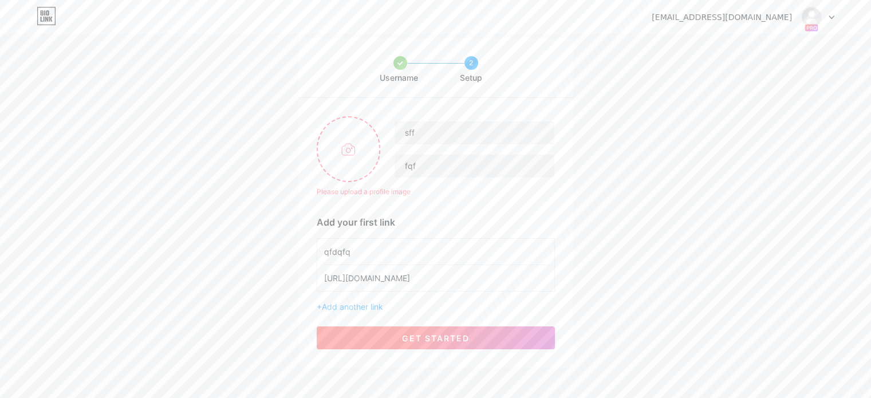
type input "[URL][DOMAIN_NAME]"
click at [410, 339] on span "get started" at bounding box center [436, 338] width 68 height 10
click at [348, 153] on input "file" at bounding box center [349, 149] width 62 height 64
type input "C:\fakepath\OIP.jpeg"
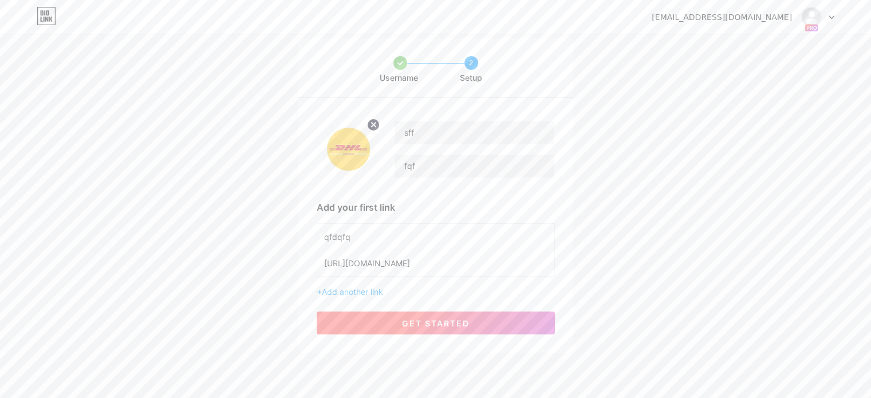
click at [492, 314] on button "get started" at bounding box center [436, 323] width 238 height 23
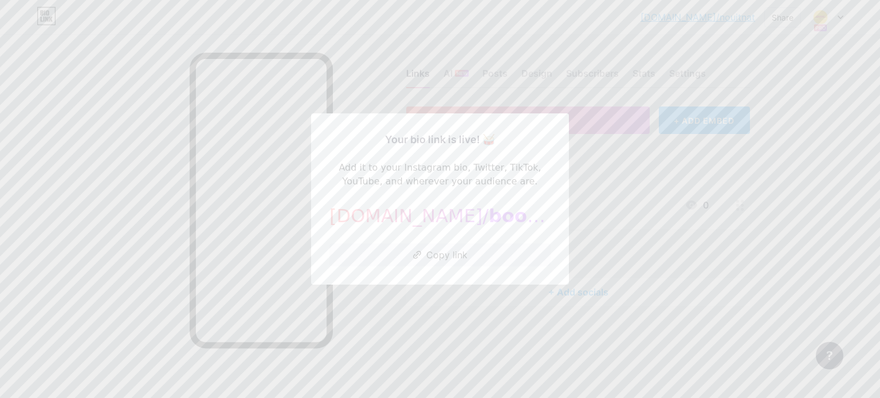
click at [574, 169] on div at bounding box center [440, 199] width 880 height 398
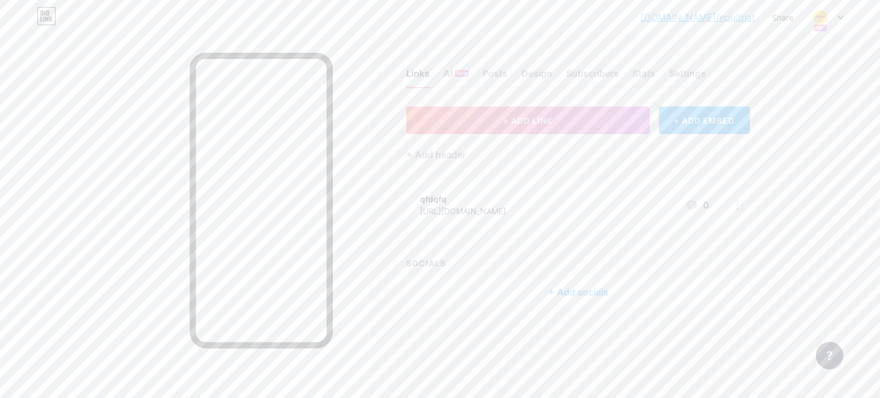
click at [838, 14] on div at bounding box center [826, 17] width 33 height 21
click at [752, 75] on div "[DOMAIN_NAME]/nouitnat" at bounding box center [777, 79] width 86 height 9
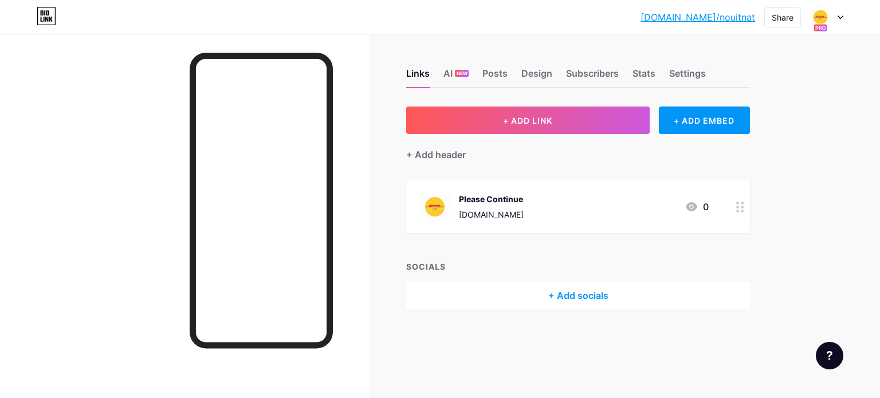
click at [742, 206] on circle at bounding box center [741, 207] width 3 height 3
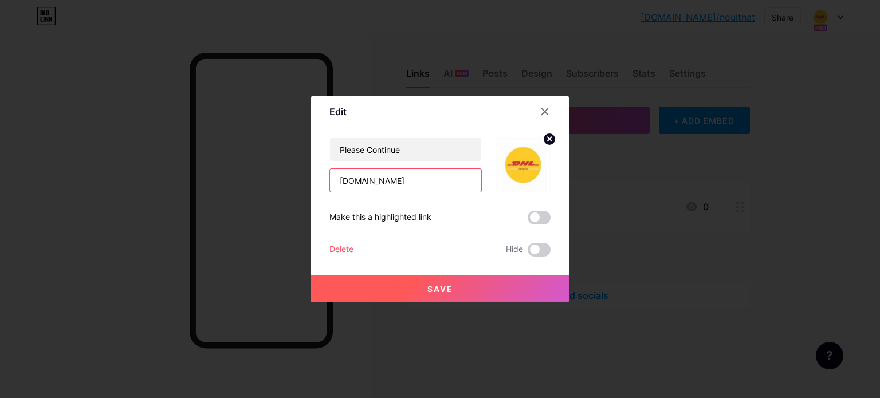
click at [424, 183] on input "[DOMAIN_NAME]" at bounding box center [405, 180] width 151 height 23
paste input "https://www.pascoa.mmgestaoenegocios.com.br/167161671671616167/171687167171716/"
drag, startPoint x: 472, startPoint y: 184, endPoint x: 270, endPoint y: 183, distance: 201.6
click at [270, 183] on div "Edit Content YouTube Play YouTube video without leaving your page. ADD Vimeo Pl…" at bounding box center [440, 199] width 880 height 398
type input "https://www.pascoa.mmgestaoenegocios.com.br/167161671671616167/171687167171716/"
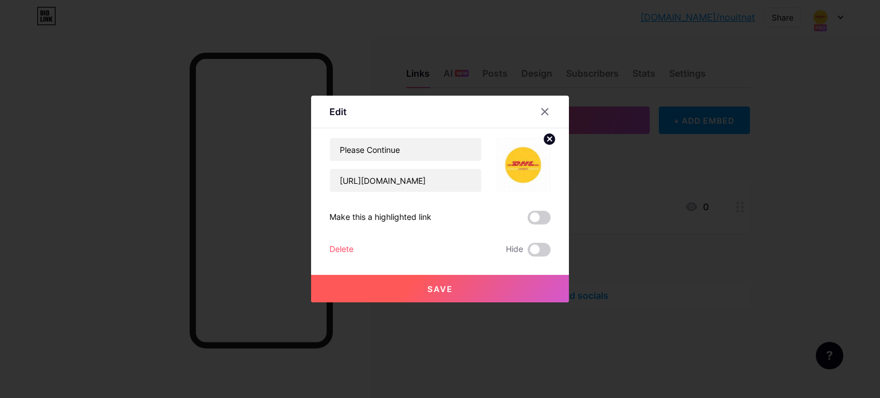
click at [424, 282] on button "Save" at bounding box center [440, 288] width 258 height 27
